Goal: Task Accomplishment & Management: Use online tool/utility

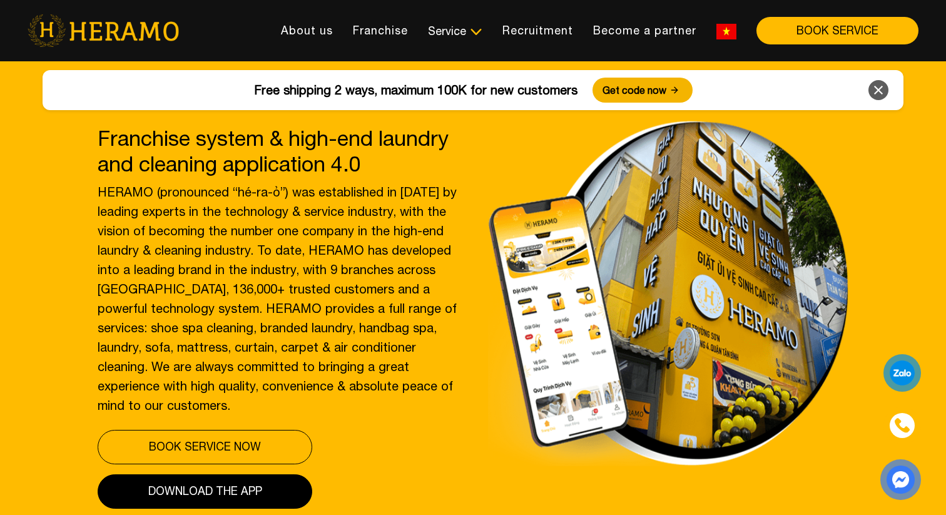
click at [724, 31] on img at bounding box center [726, 32] width 20 height 16
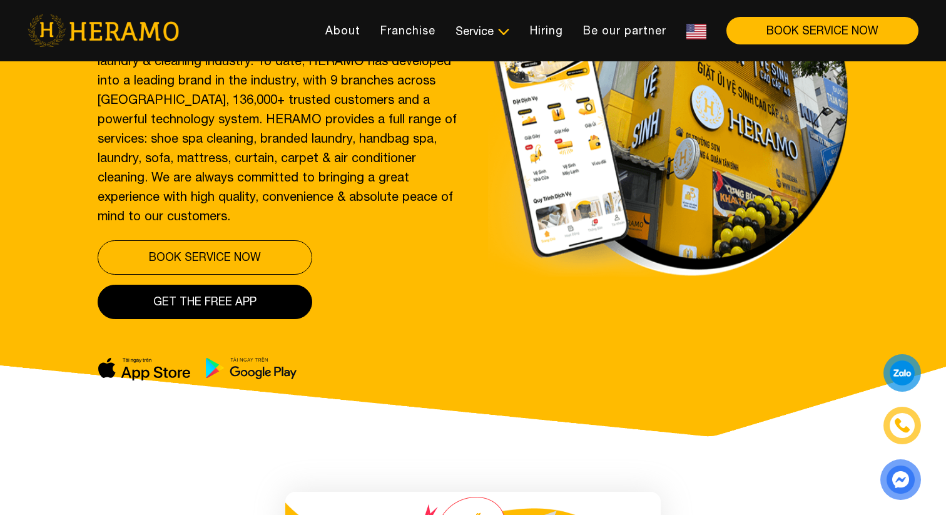
scroll to position [198, 0]
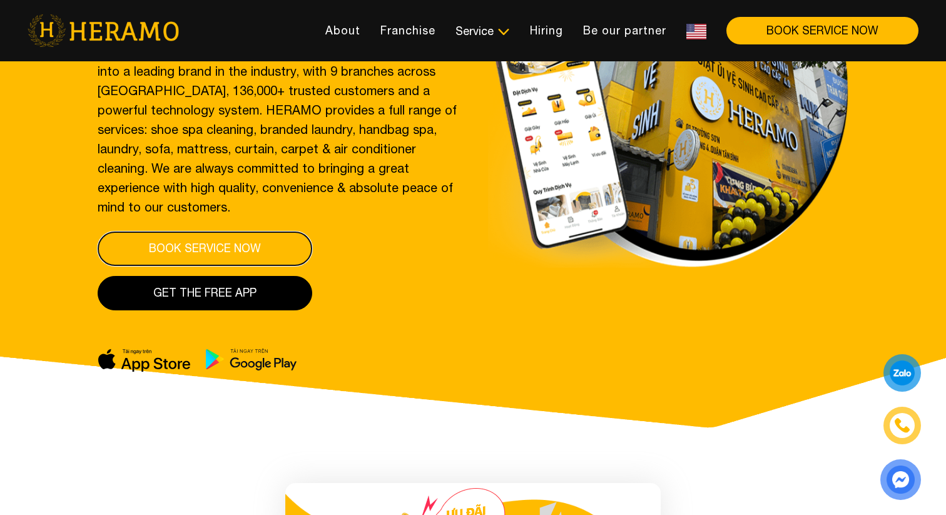
click at [236, 253] on button "Book service now" at bounding box center [205, 248] width 215 height 34
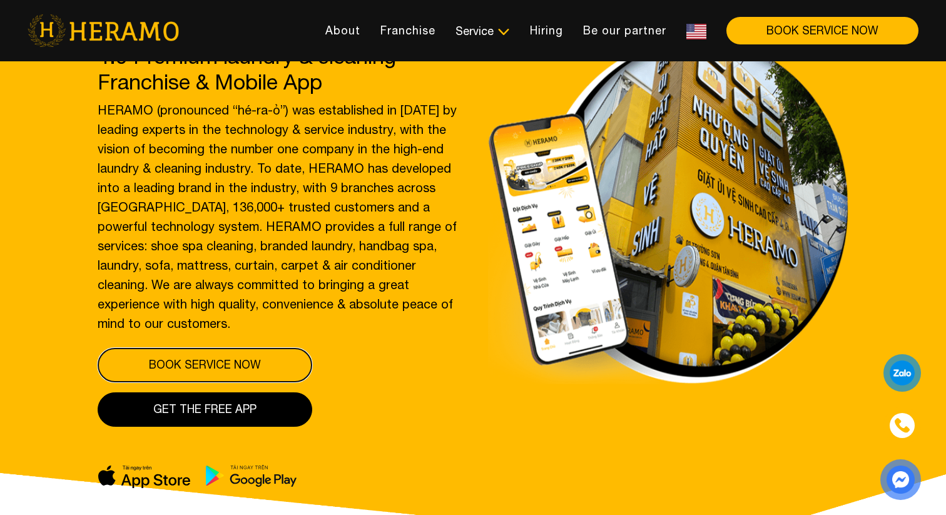
scroll to position [0, 0]
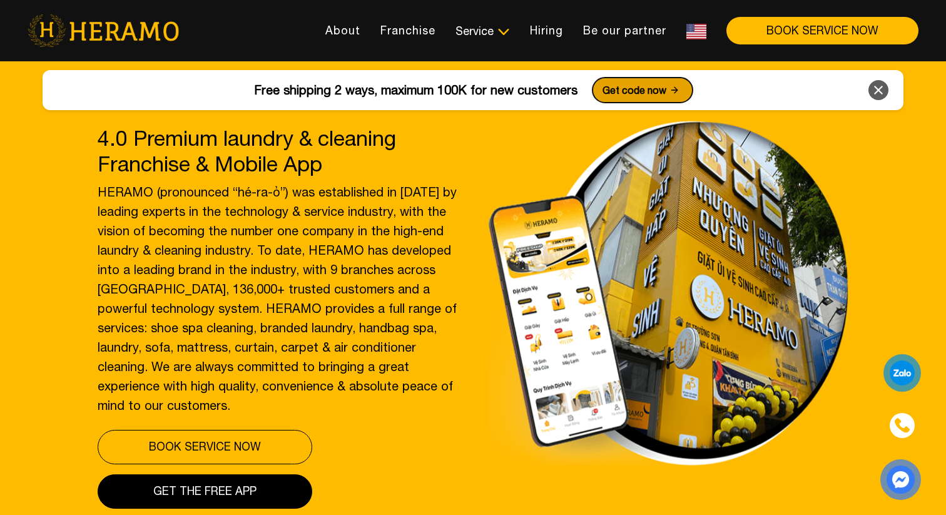
click at [630, 91] on font "Get code now" at bounding box center [634, 89] width 64 height 11
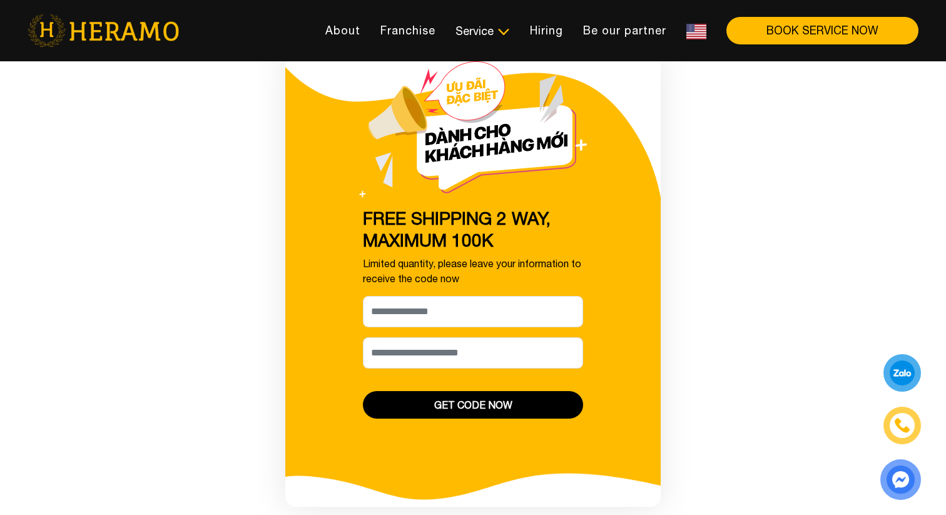
scroll to position [681, 0]
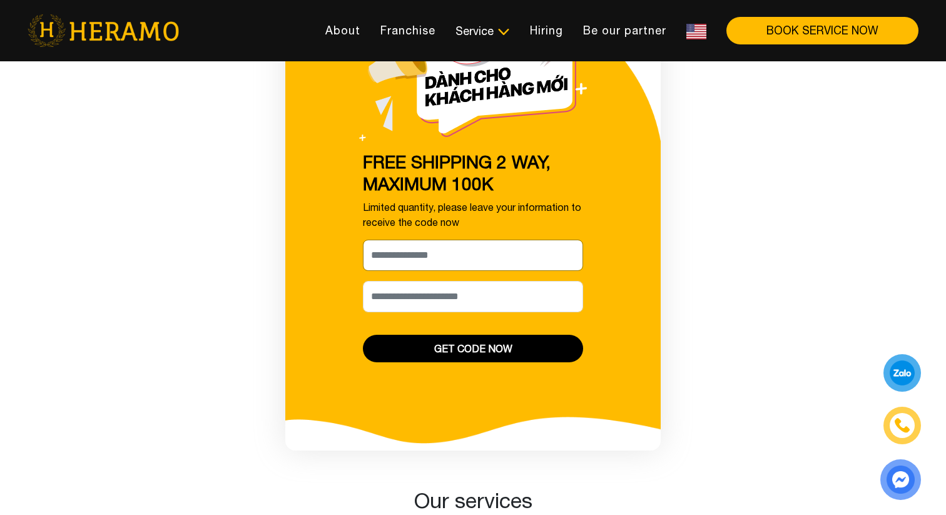
click at [420, 256] on input "May we kindly have your name, please? *" at bounding box center [473, 255] width 220 height 31
click at [747, 211] on div "FREE SHIPPING 2 WAY, MAXIMUM 100K Limited quantity, please leave your informati…" at bounding box center [473, 225] width 751 height 450
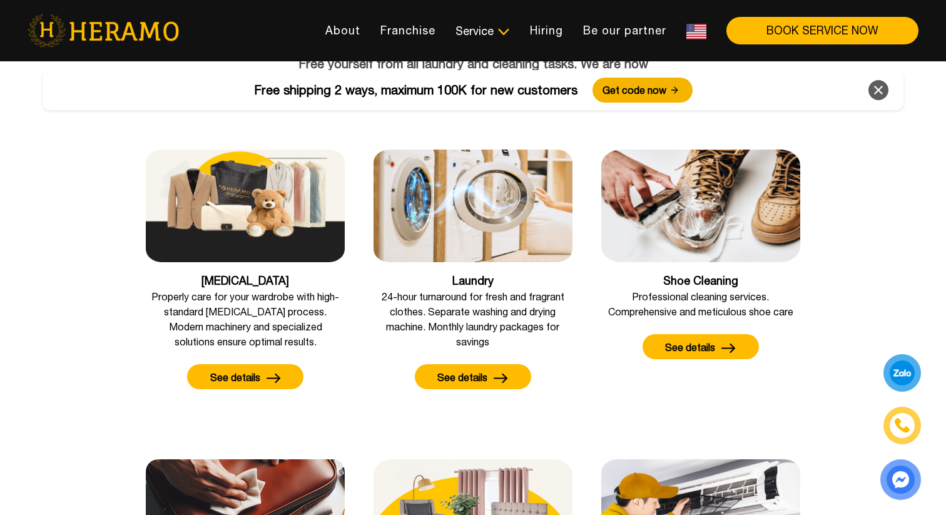
scroll to position [1150, 0]
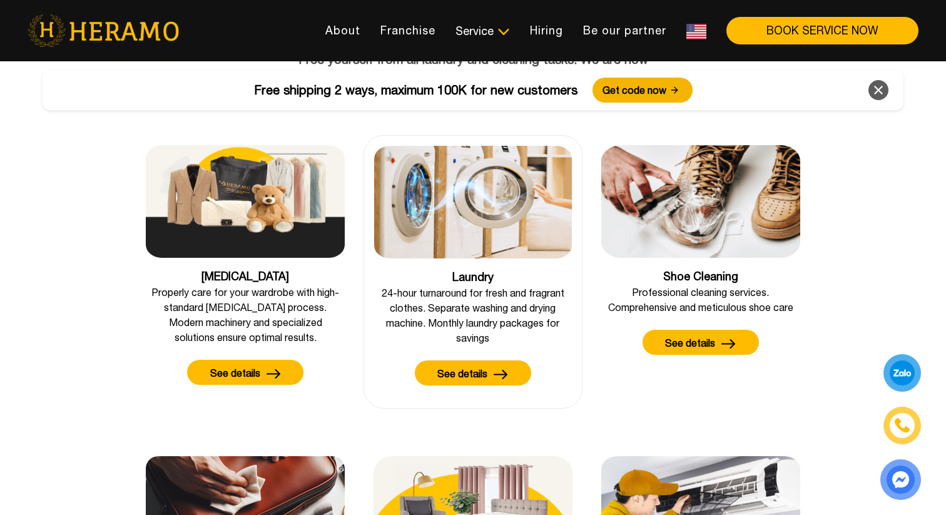
click at [488, 376] on button "See details" at bounding box center [473, 372] width 116 height 25
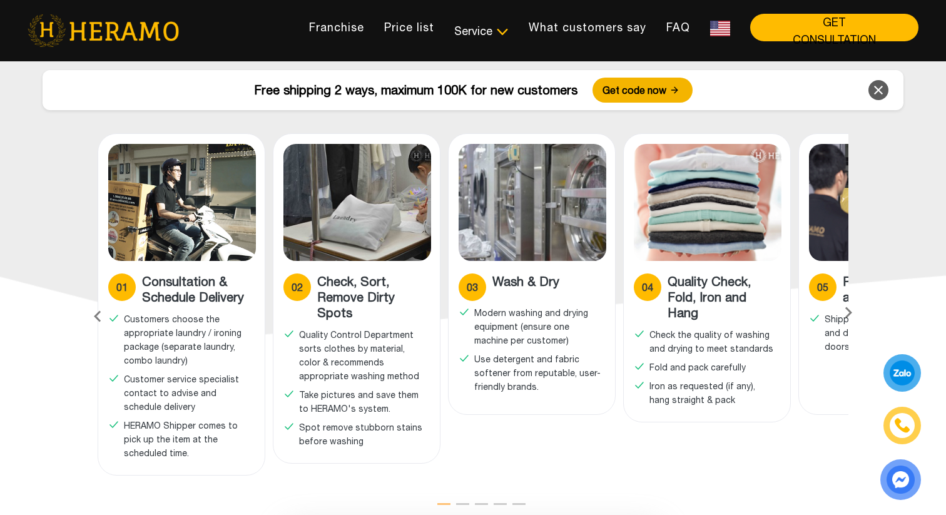
scroll to position [626, 0]
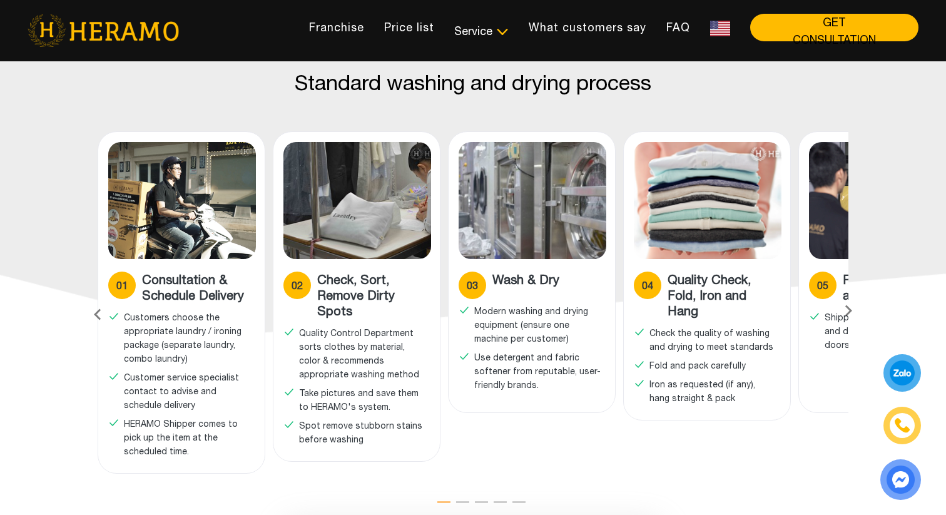
click at [821, 280] on font "05" at bounding box center [822, 285] width 11 height 11
click at [850, 311] on icon at bounding box center [848, 315] width 23 height 8
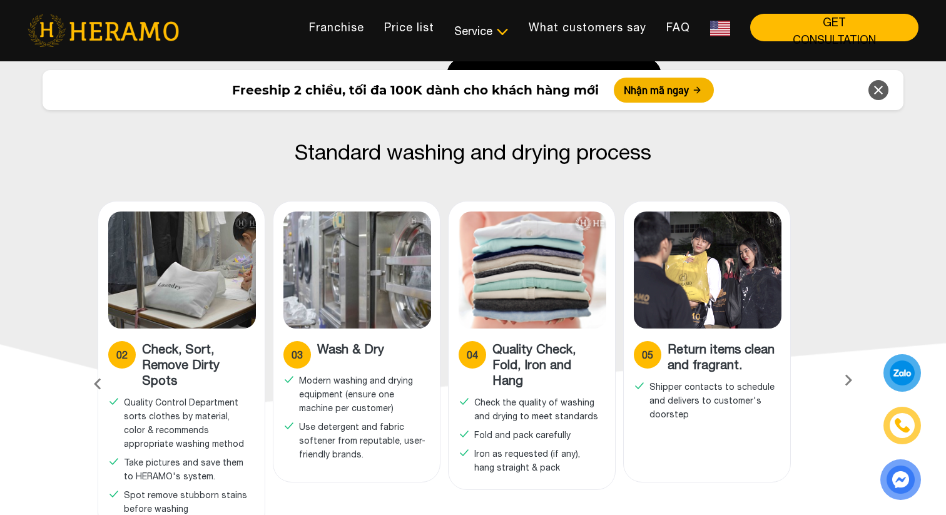
scroll to position [499, 0]
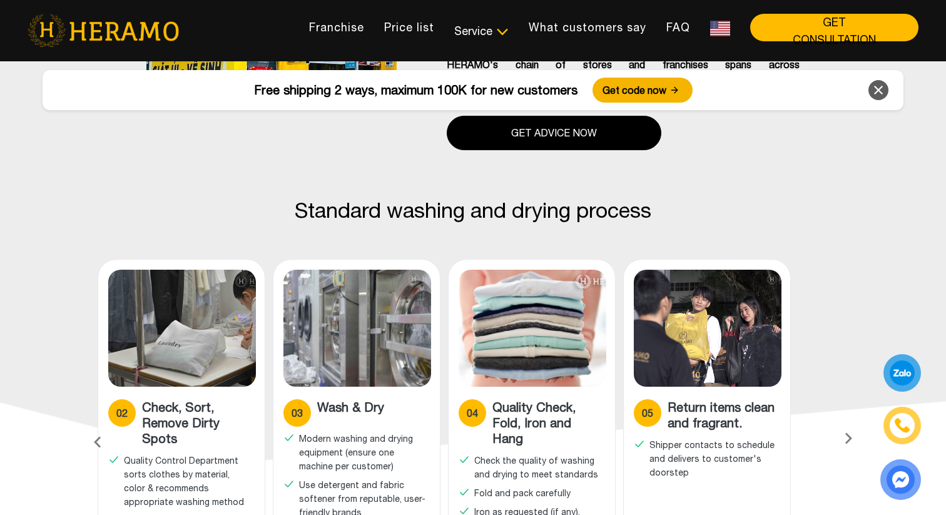
click at [846, 439] on icon at bounding box center [848, 443] width 23 height 8
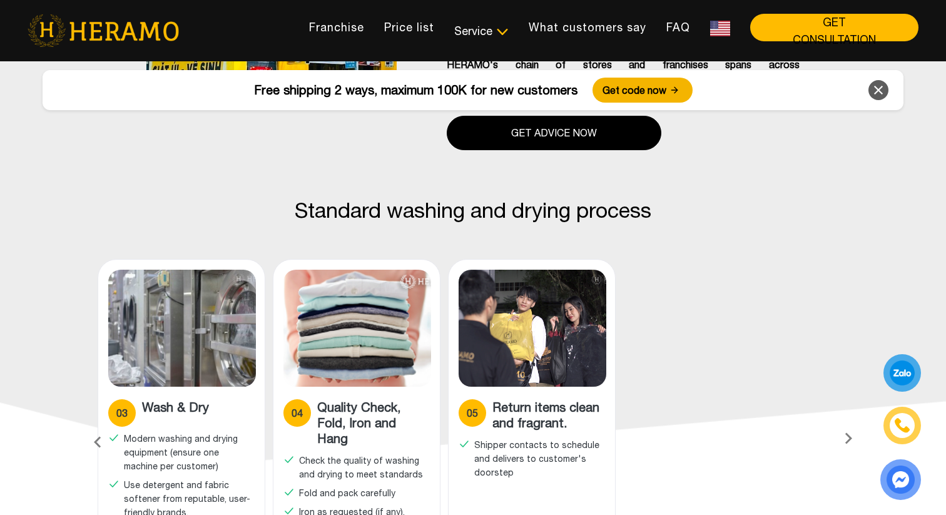
click at [846, 439] on icon at bounding box center [848, 443] width 23 height 8
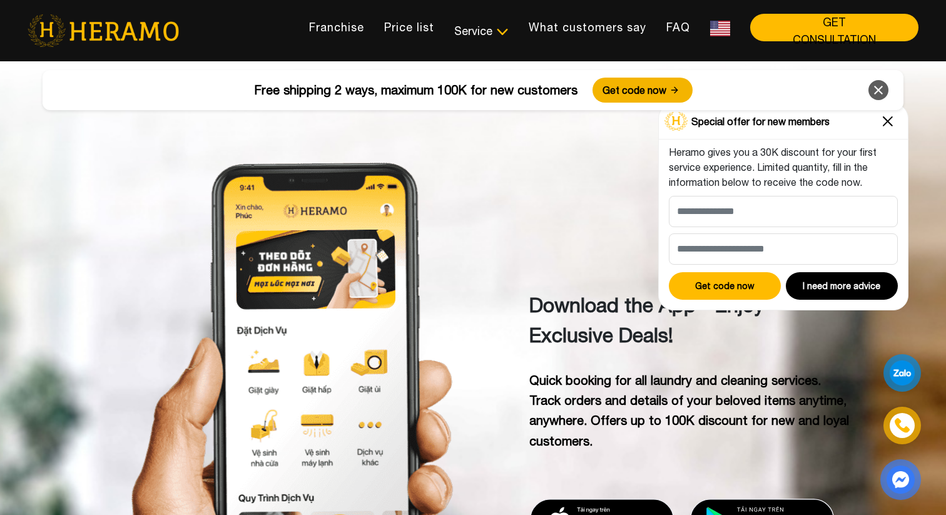
scroll to position [4258, 0]
